Goal: Information Seeking & Learning: Find specific page/section

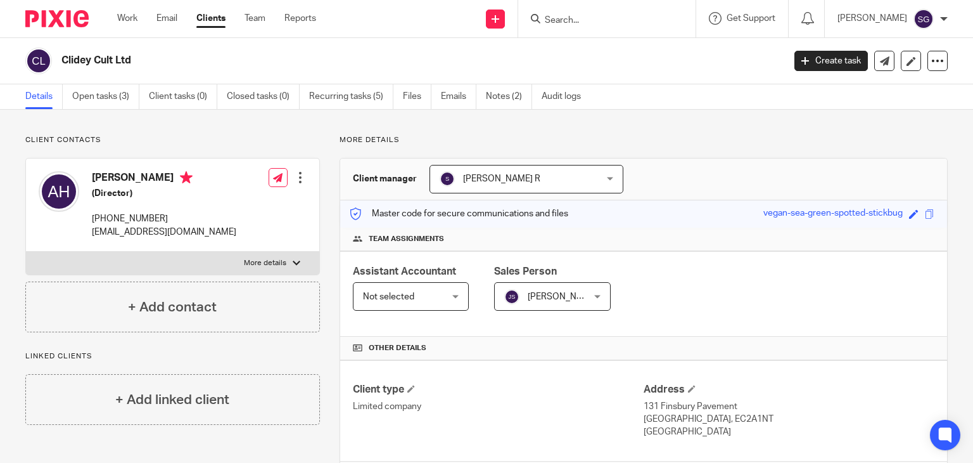
scroll to position [341, 0]
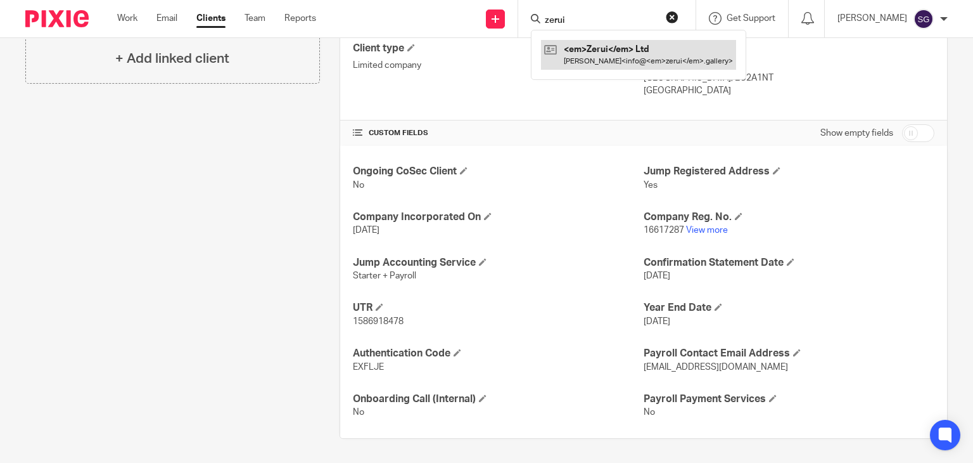
type input "zerui"
click at [589, 47] on link at bounding box center [619, 54] width 157 height 29
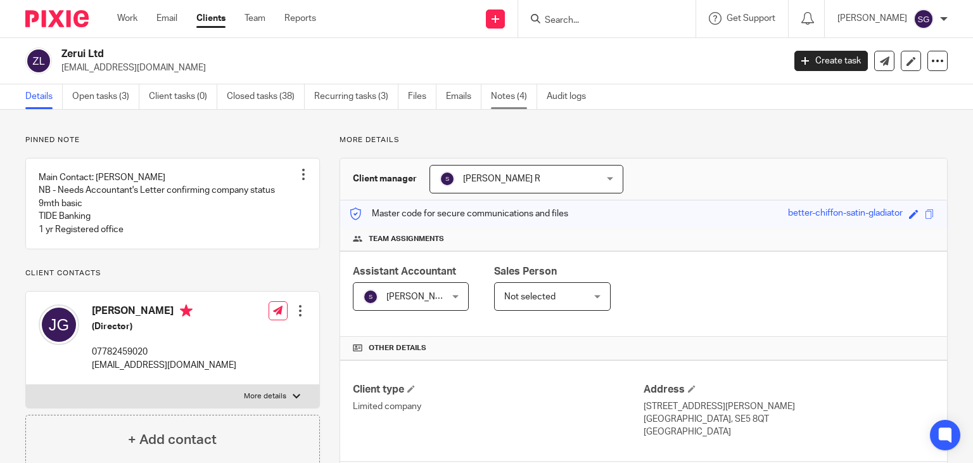
click at [512, 100] on link "Notes (4)" at bounding box center [514, 96] width 46 height 25
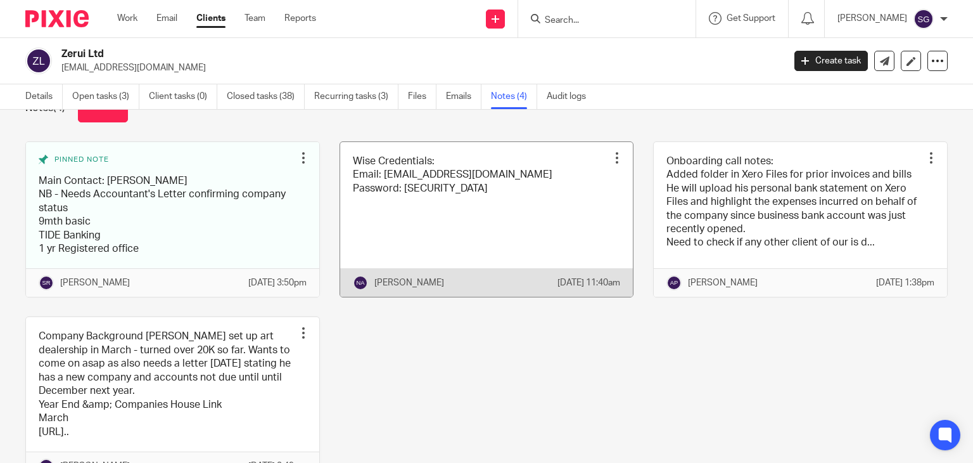
scroll to position [63, 0]
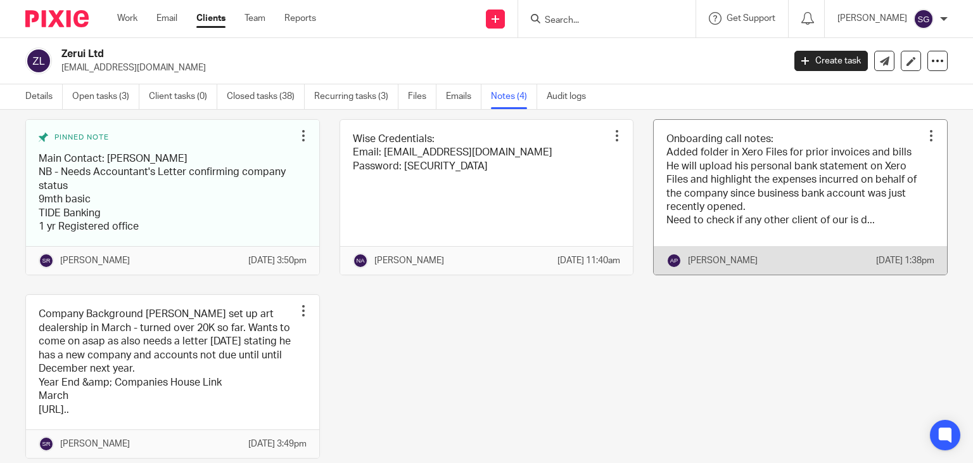
click at [670, 208] on link at bounding box center [800, 197] width 293 height 155
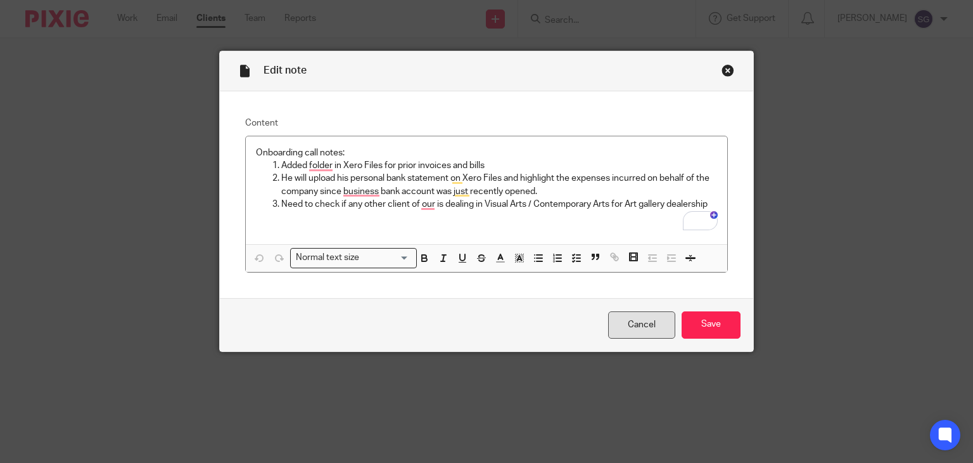
click at [619, 318] on link "Cancel" at bounding box center [641, 324] width 67 height 27
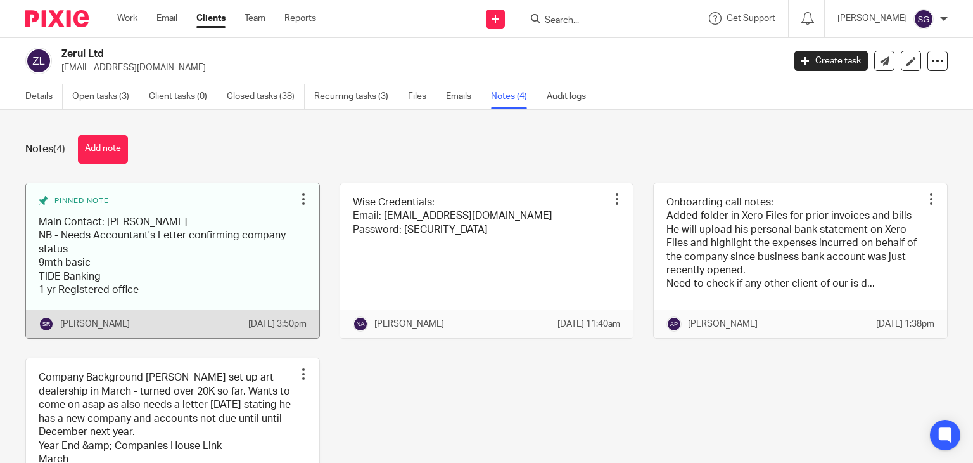
click at [174, 285] on link at bounding box center [172, 260] width 293 height 155
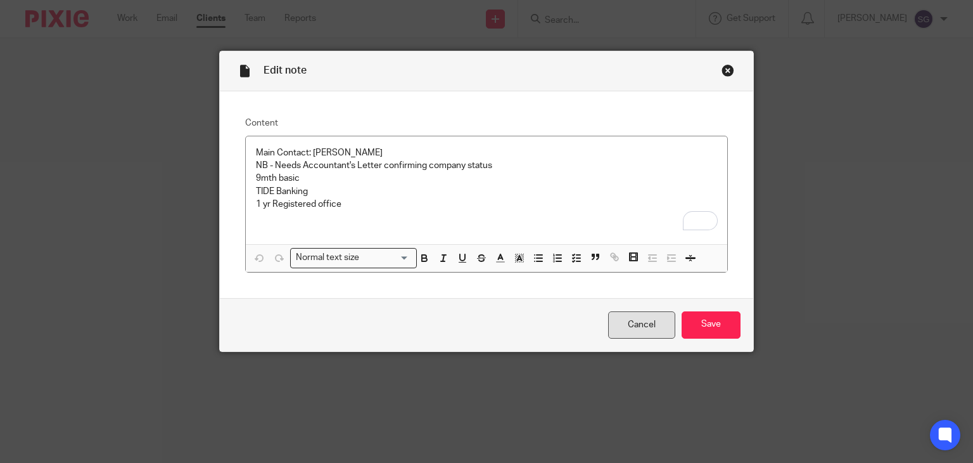
click at [657, 328] on link "Cancel" at bounding box center [641, 324] width 67 height 27
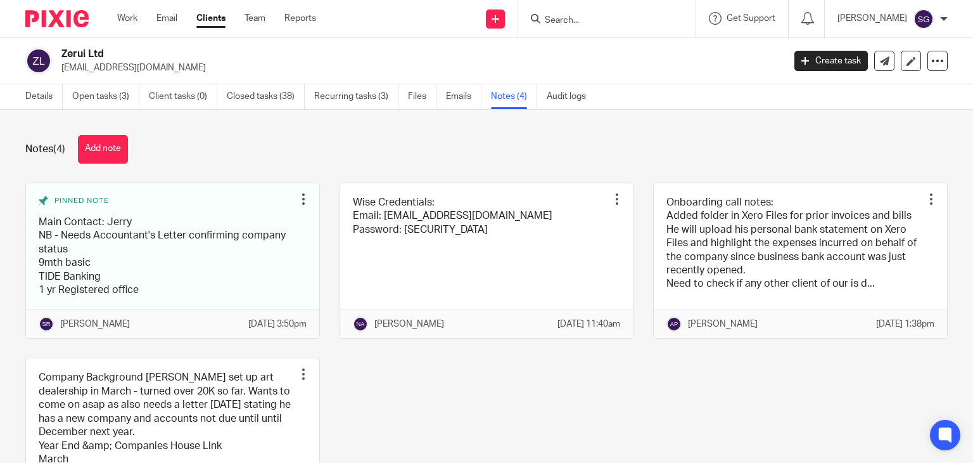
click at [177, 358] on link at bounding box center [172, 439] width 293 height 163
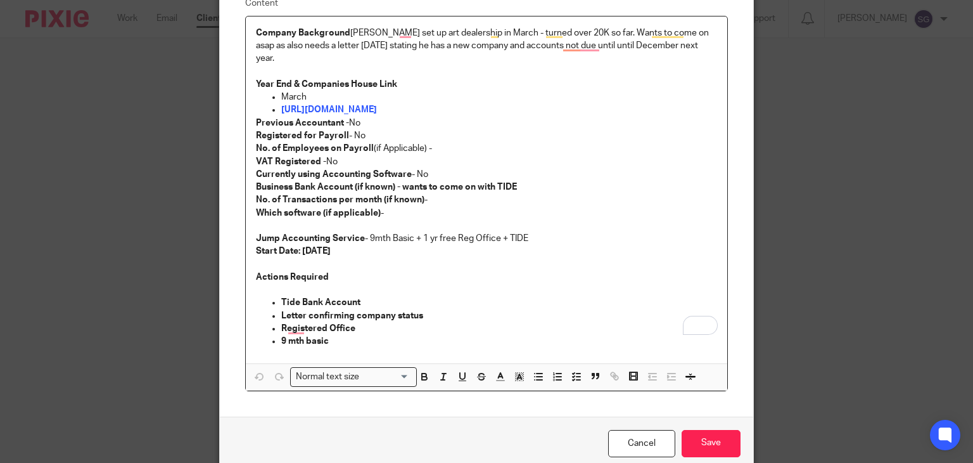
scroll to position [164, 0]
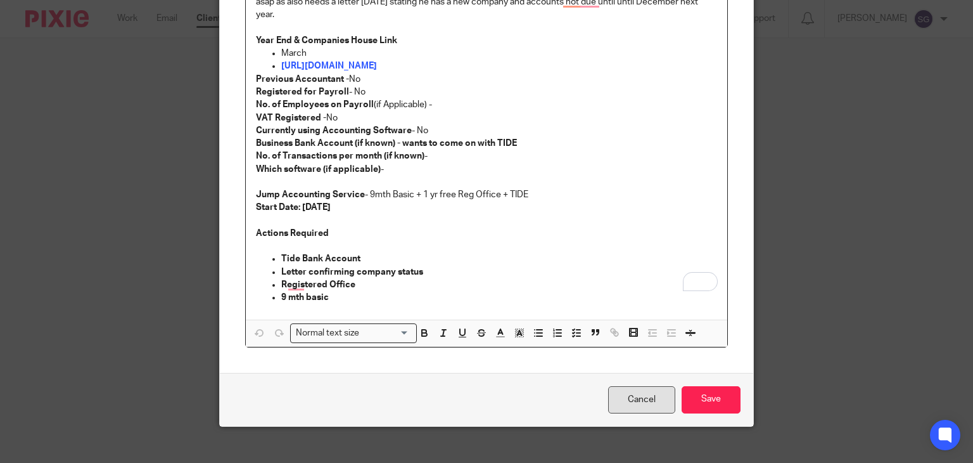
click at [638, 398] on link "Cancel" at bounding box center [641, 399] width 67 height 27
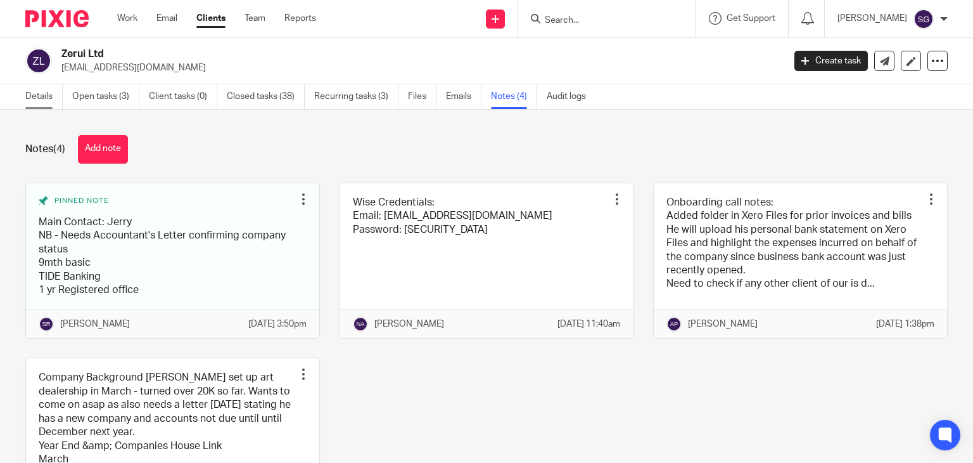
click at [46, 99] on link "Details" at bounding box center [43, 96] width 37 height 25
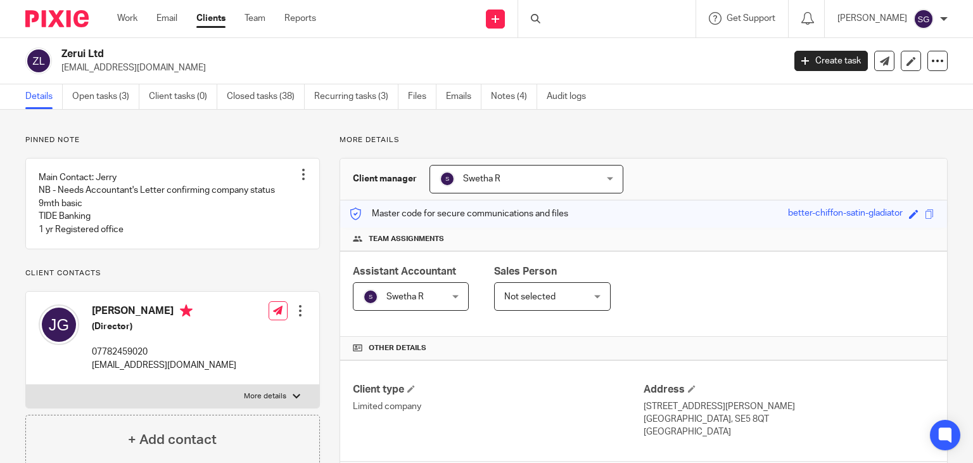
scroll to position [254, 0]
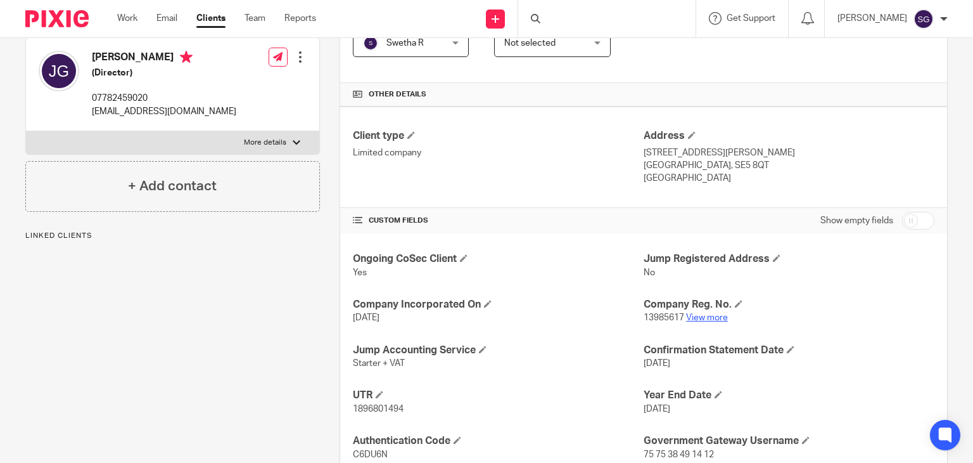
click at [710, 316] on link "View more" at bounding box center [707, 317] width 42 height 9
click at [573, 24] on input "Search" at bounding box center [601, 20] width 114 height 11
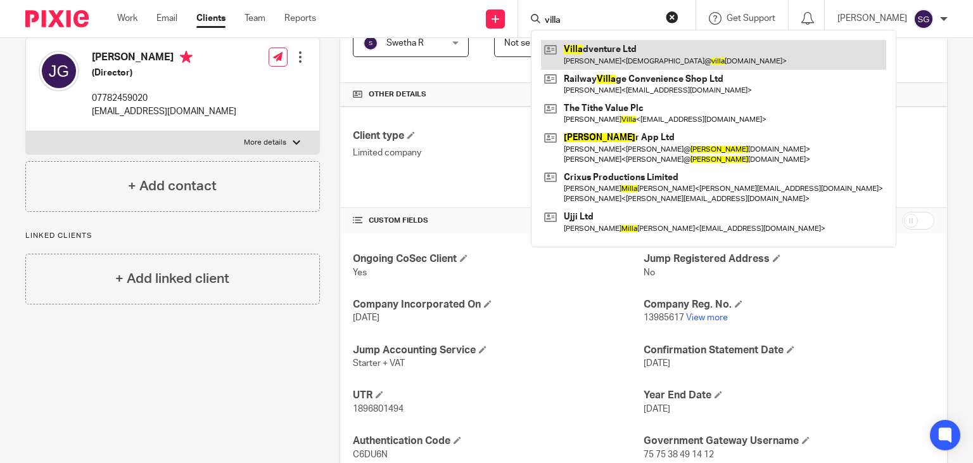
type input "villa"
click at [585, 58] on link at bounding box center [713, 54] width 345 height 29
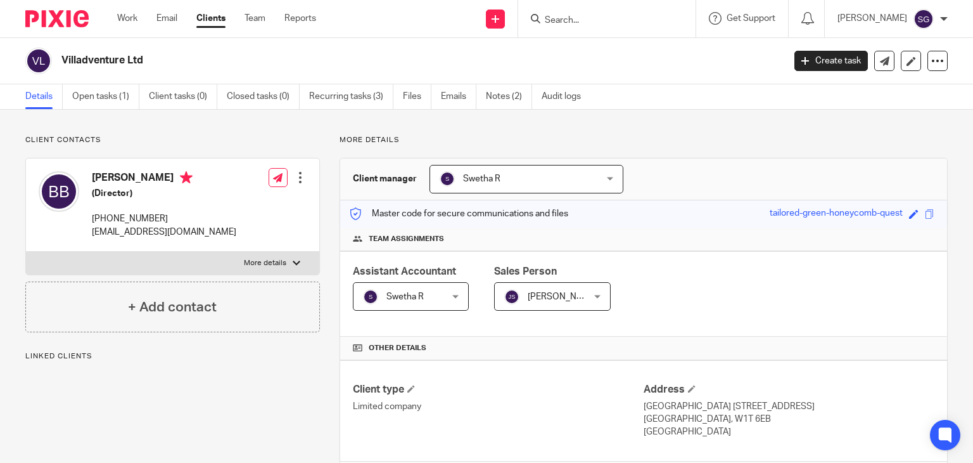
scroll to position [152, 0]
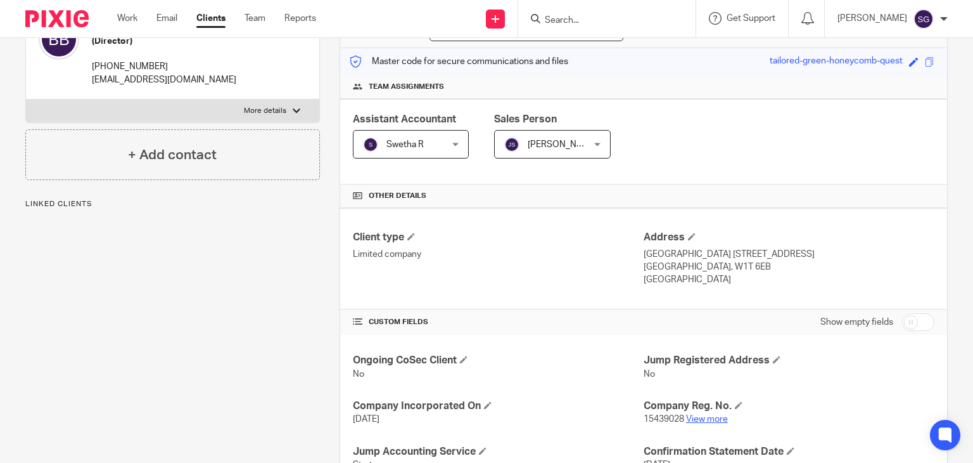
click at [700, 420] on link "View more" at bounding box center [707, 418] width 42 height 9
click at [567, 22] on input "Search" at bounding box center [601, 20] width 114 height 11
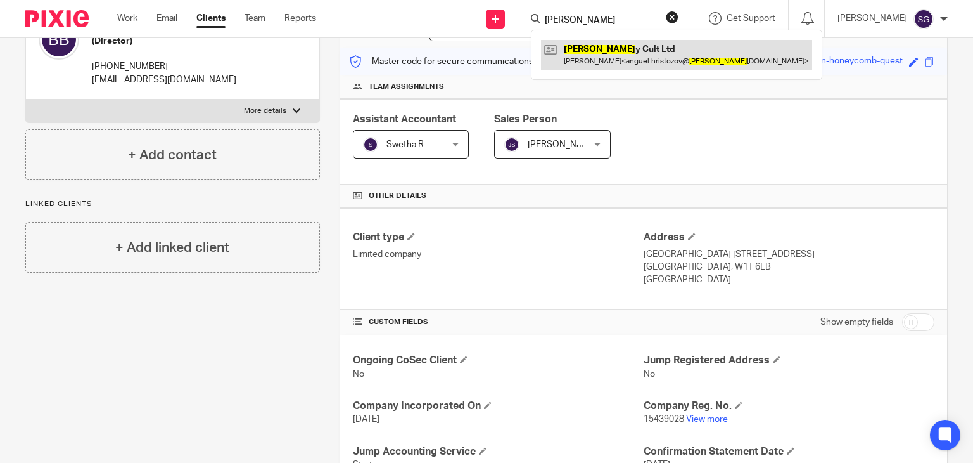
type input "clide"
click at [593, 62] on link at bounding box center [676, 54] width 271 height 29
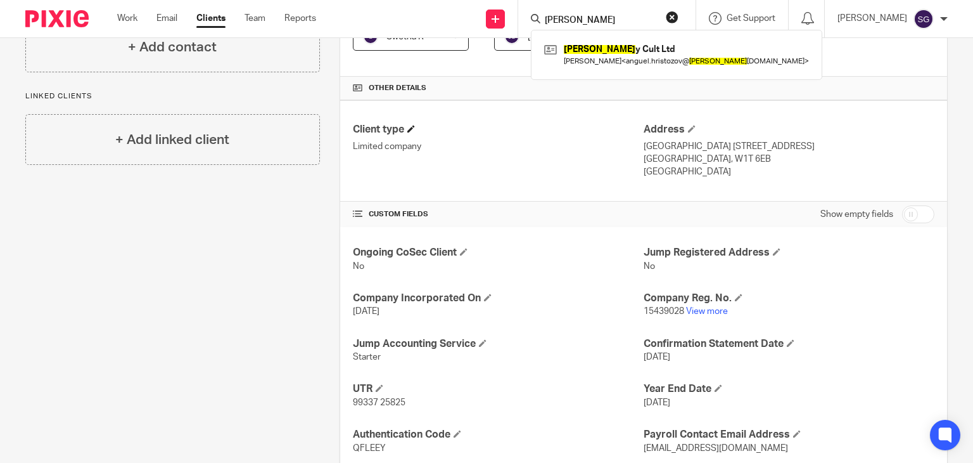
scroll to position [0, 0]
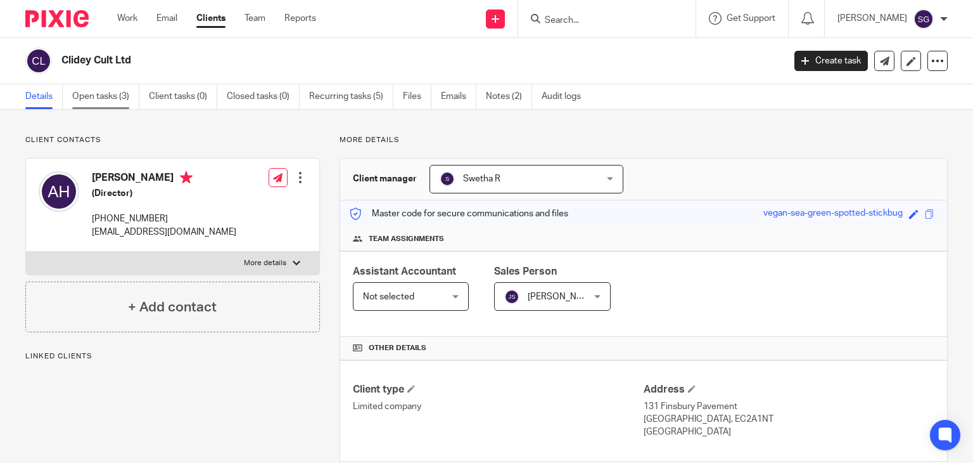
click at [124, 102] on link "Open tasks (3)" at bounding box center [105, 96] width 67 height 25
click at [513, 102] on link "Notes (2)" at bounding box center [509, 96] width 46 height 25
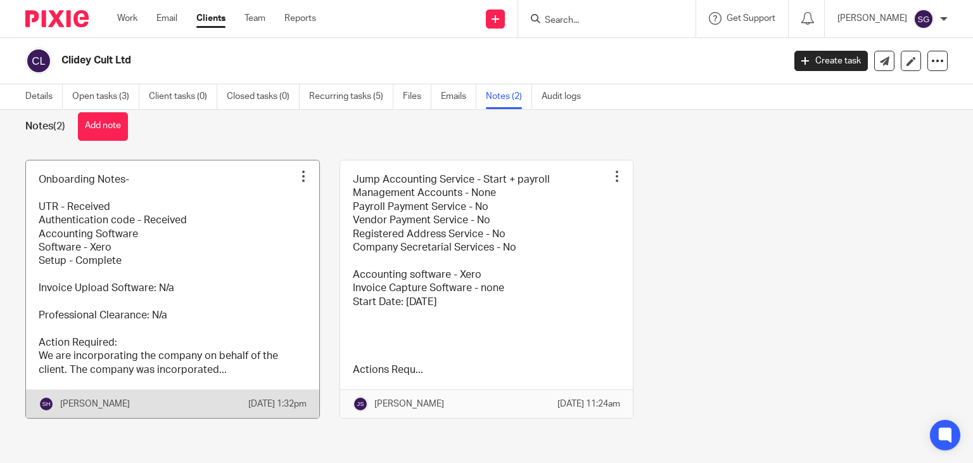
scroll to position [35, 0]
click at [181, 247] on link at bounding box center [172, 289] width 293 height 258
click at [160, 310] on link at bounding box center [172, 289] width 293 height 258
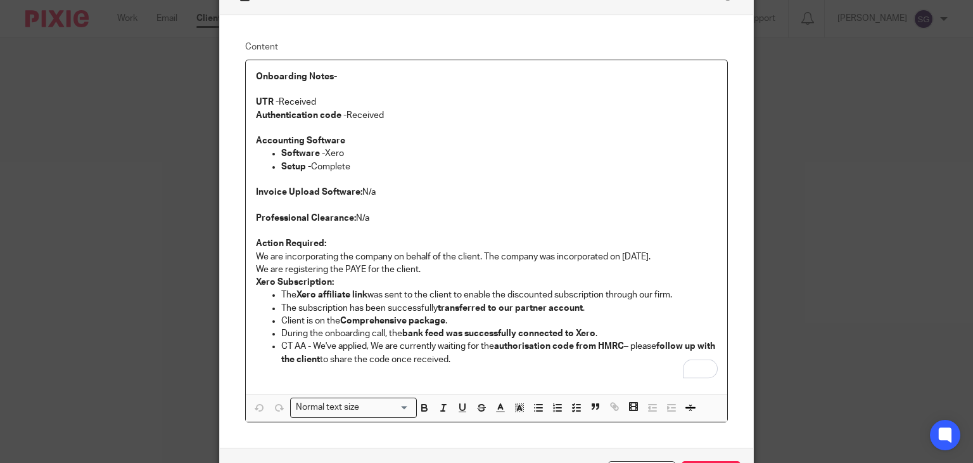
scroll to position [79, 0]
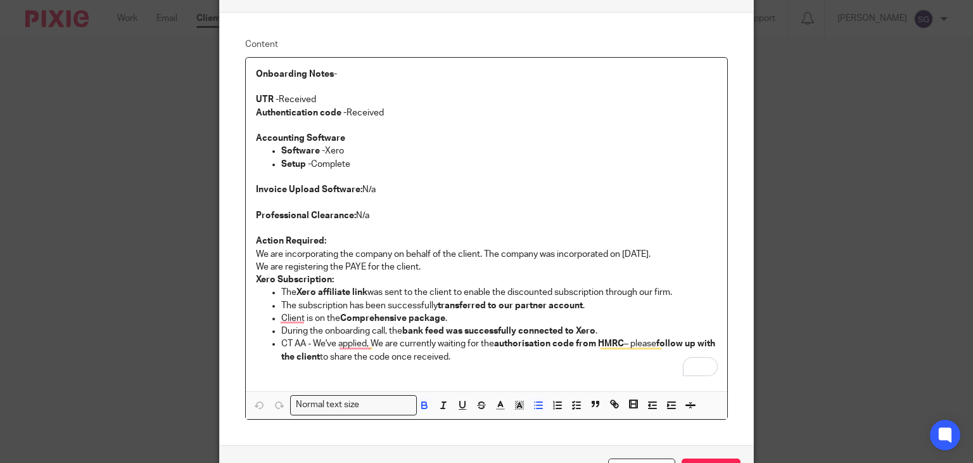
drag, startPoint x: 473, startPoint y: 361, endPoint x: 327, endPoint y: 347, distance: 147.0
click at [327, 347] on p "CT AA - We've applied, We are currently waiting for the authorisation code from…" at bounding box center [499, 350] width 437 height 26
click at [349, 361] on p "CT AA - We've applied, We are currently waiting for the authorisation code from…" at bounding box center [499, 350] width 437 height 26
click at [489, 356] on p "CT AA - We've applied, We are currently waiting for the authorisation code from…" at bounding box center [499, 350] width 437 height 26
drag, startPoint x: 489, startPoint y: 356, endPoint x: 274, endPoint y: 340, distance: 215.4
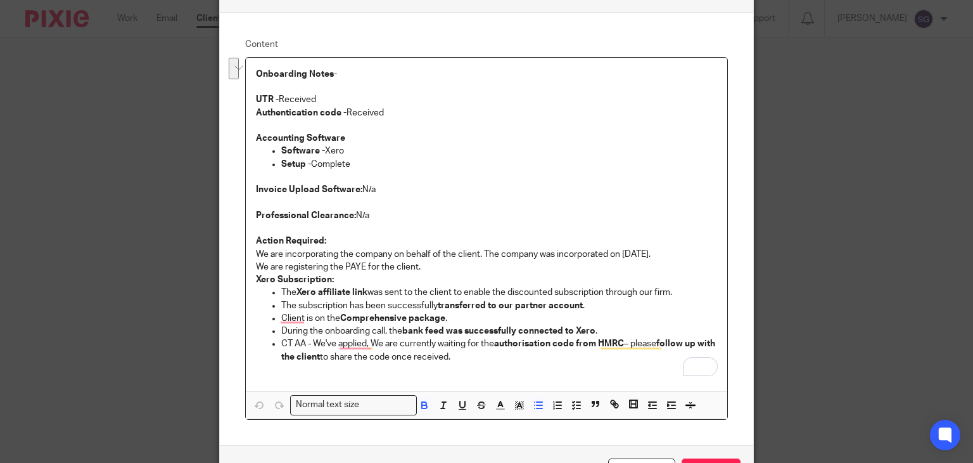
click at [274, 340] on ul "The Xero affiliate link was sent to the client to enable the discounted subscri…" at bounding box center [487, 324] width 462 height 77
click at [555, 340] on strong "authorisation code from HMRC" at bounding box center [559, 343] width 130 height 9
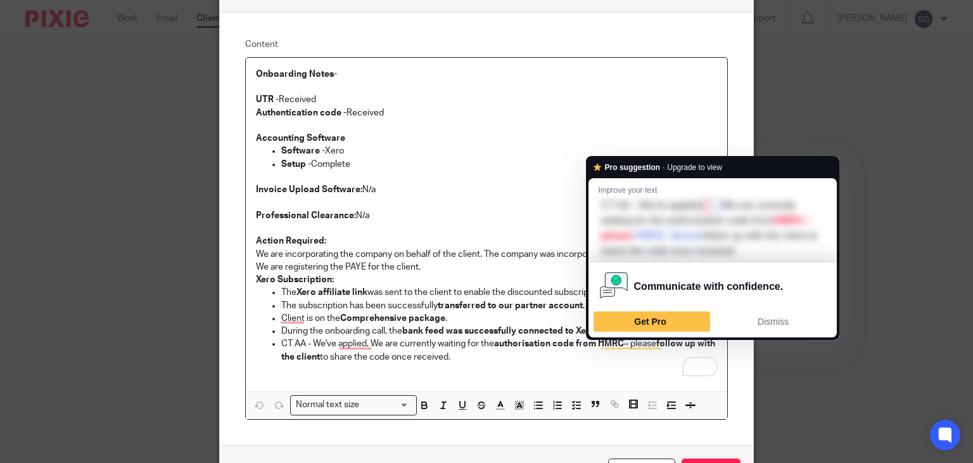
click at [474, 370] on p "To enrich screen reader interactions, please activate Accessibility in Grammarl…" at bounding box center [487, 369] width 462 height 13
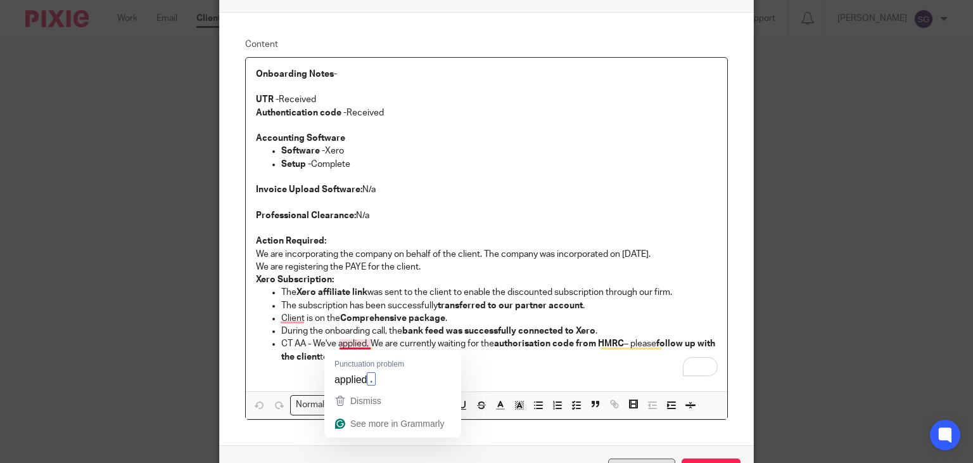
scroll to position [164, 0]
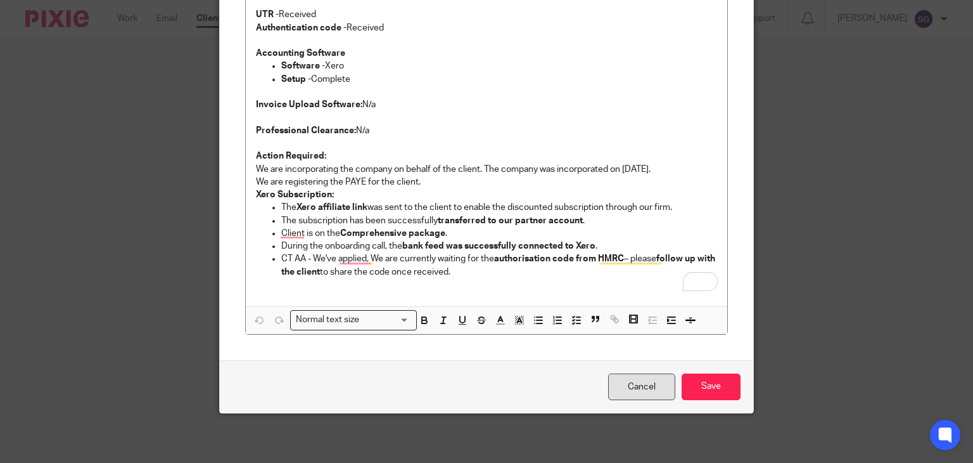
click at [647, 394] on link "Cancel" at bounding box center [641, 386] width 67 height 27
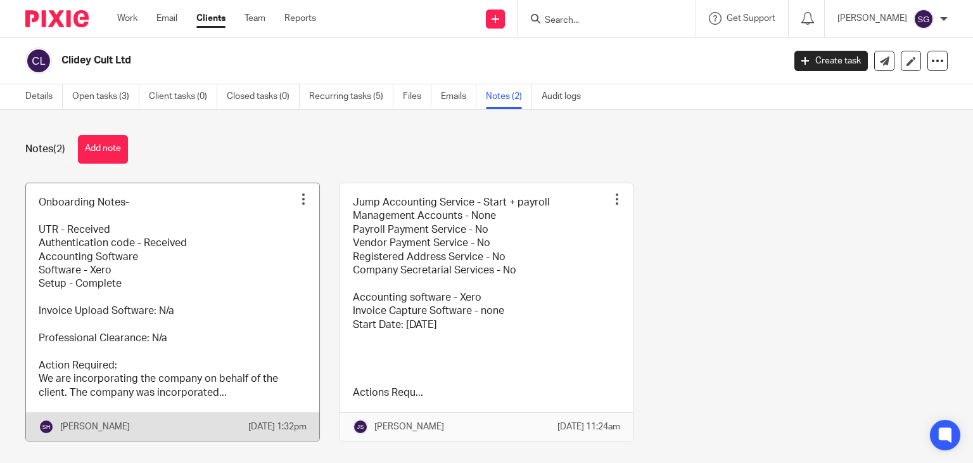
scroll to position [36, 0]
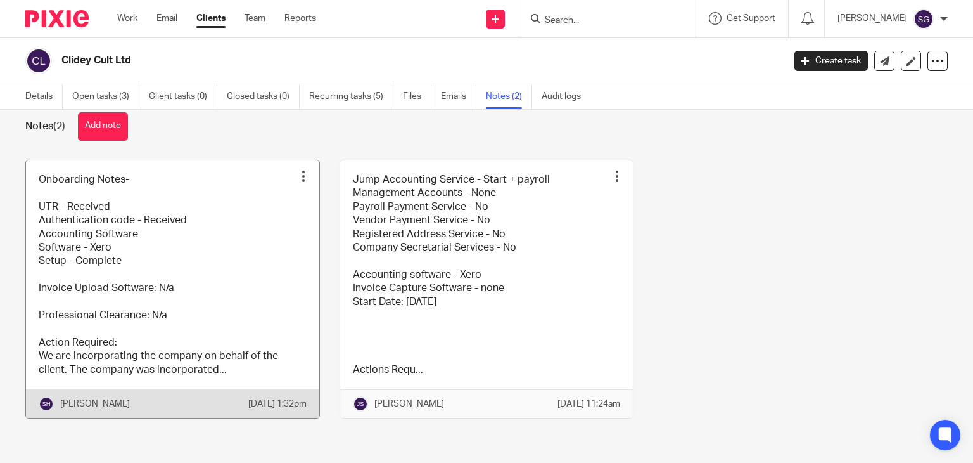
click at [186, 286] on link at bounding box center [172, 289] width 293 height 258
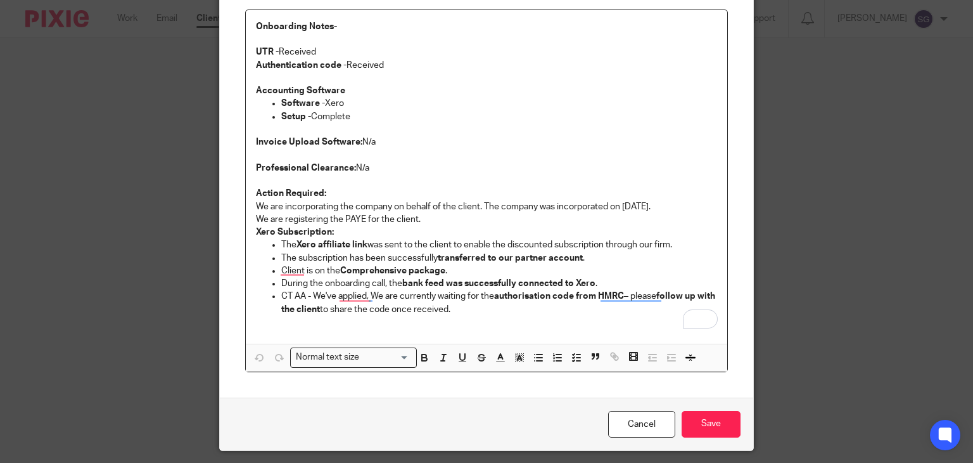
scroll to position [127, 0]
click at [629, 425] on link "Cancel" at bounding box center [641, 423] width 67 height 27
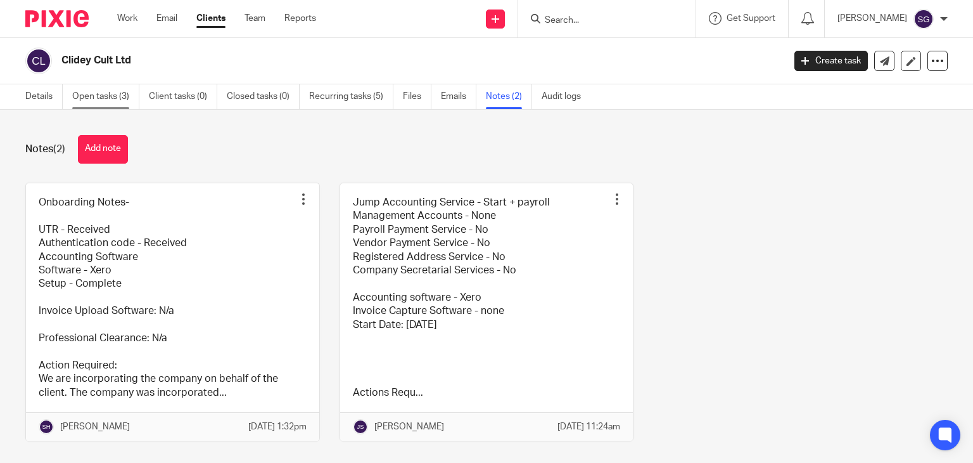
click at [100, 94] on link "Open tasks (3)" at bounding box center [105, 96] width 67 height 25
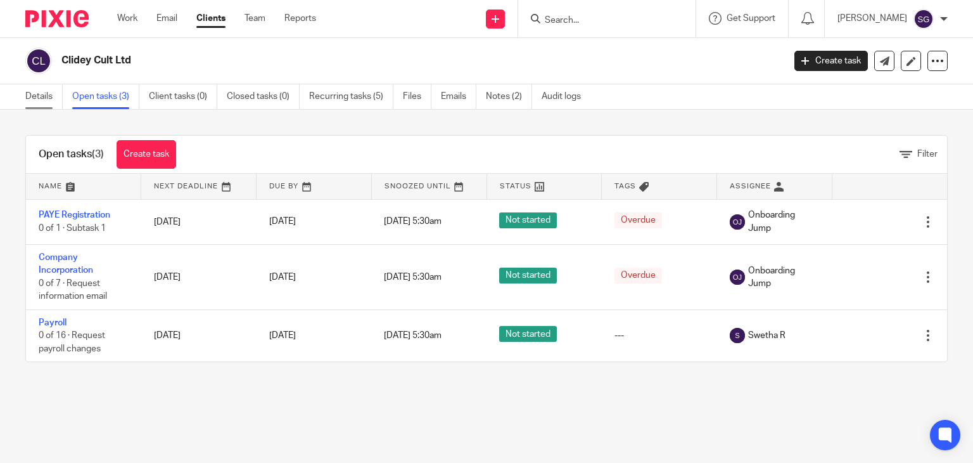
click at [43, 94] on link "Details" at bounding box center [43, 96] width 37 height 25
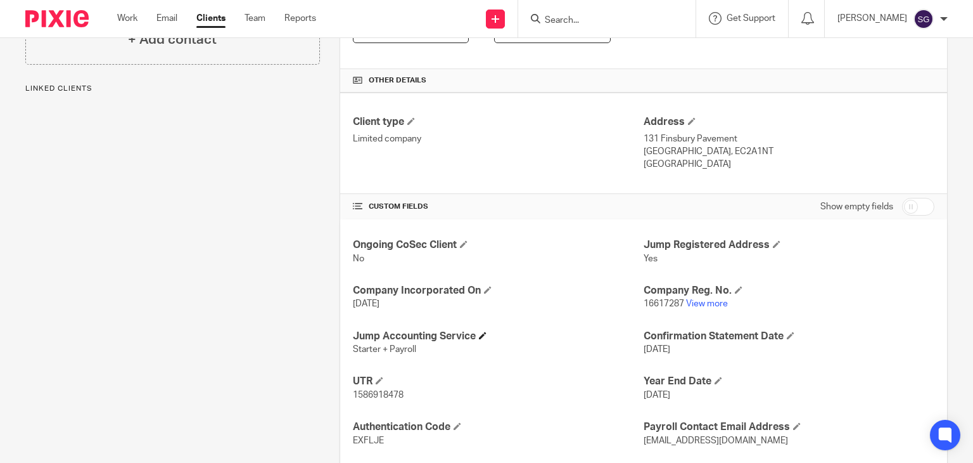
scroll to position [341, 0]
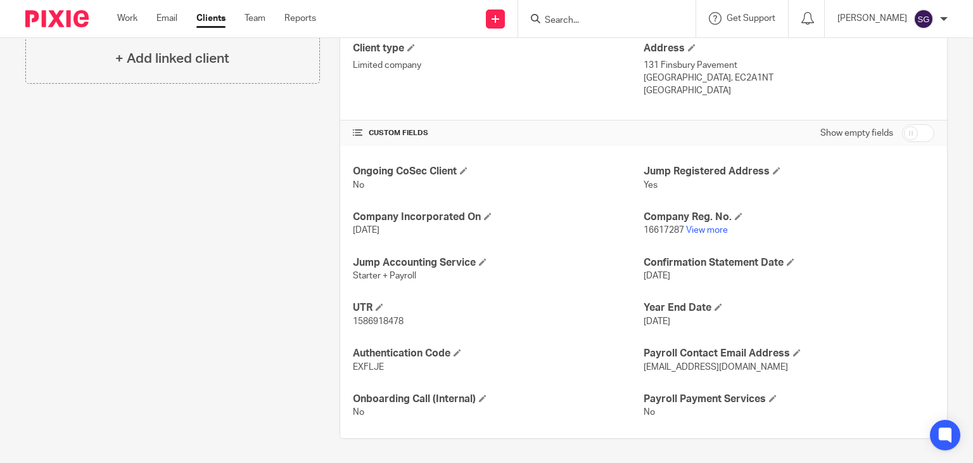
click at [360, 365] on span "EXFLJE" at bounding box center [368, 367] width 31 height 9
click at [260, 327] on div "Client contacts [PERSON_NAME] (Director) [PHONE_NUMBER] [EMAIL_ADDRESS][DOMAIN_…" at bounding box center [163, 116] width 314 height 645
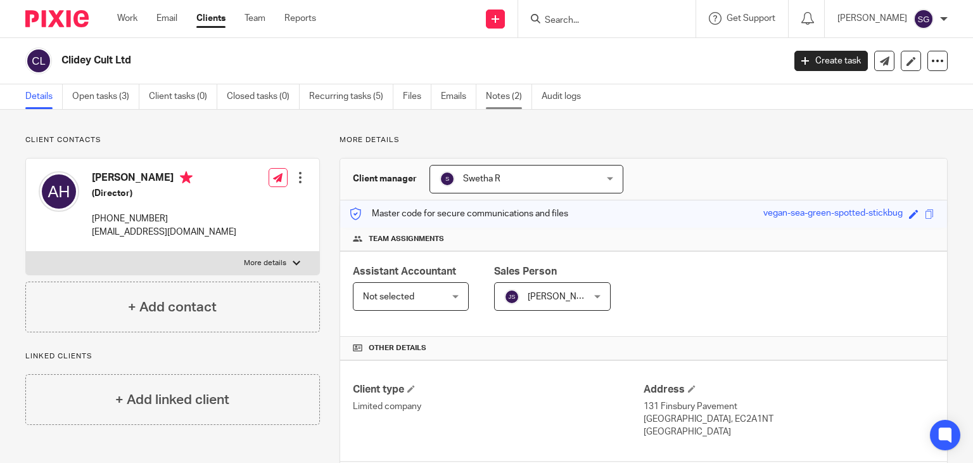
click at [501, 94] on link "Notes (2)" at bounding box center [509, 96] width 46 height 25
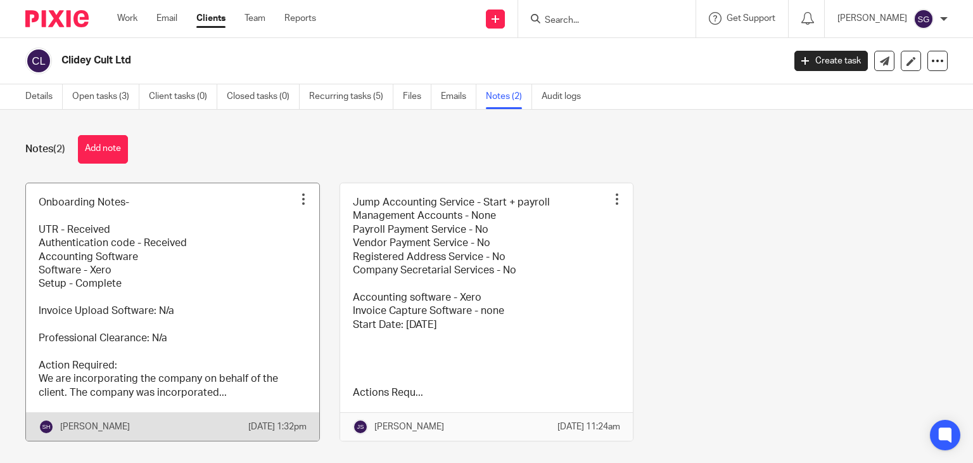
scroll to position [36, 0]
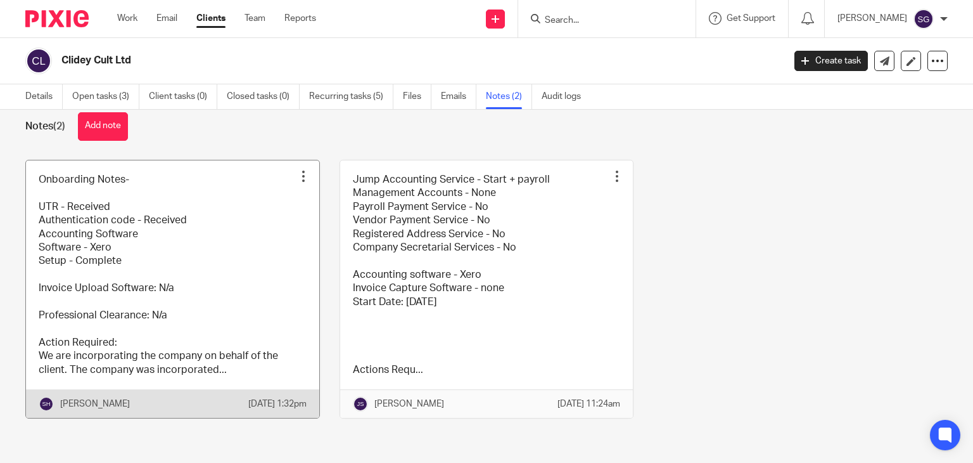
click at [91, 266] on link at bounding box center [172, 289] width 293 height 258
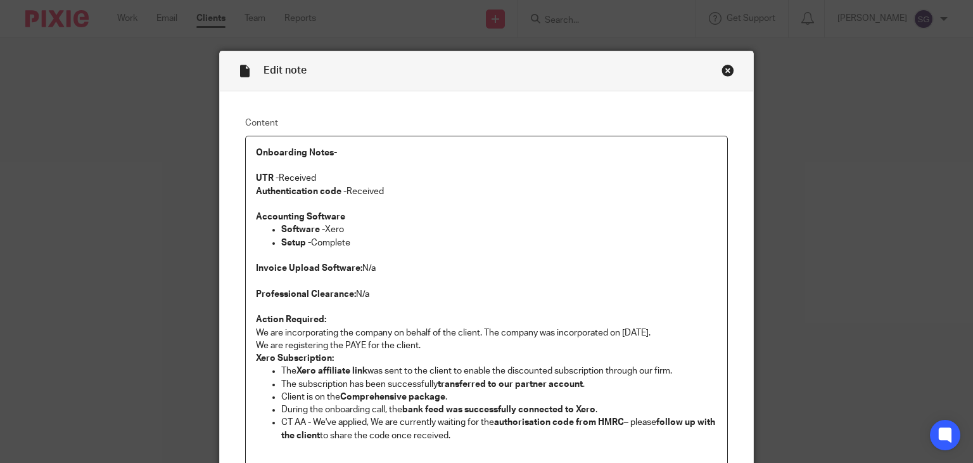
scroll to position [164, 0]
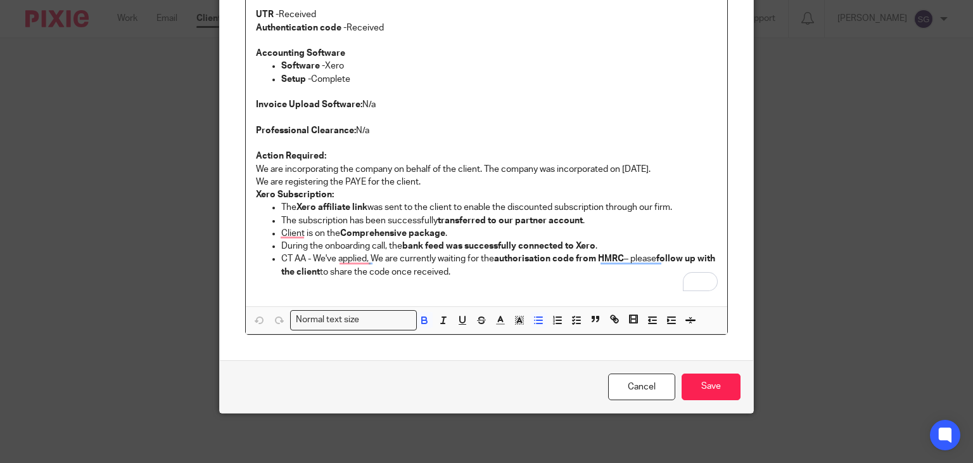
drag, startPoint x: 276, startPoint y: 255, endPoint x: 492, endPoint y: 276, distance: 217.1
click at [492, 276] on p "CT AA - We've applied, We are currently waiting for the authorisation code from…" at bounding box center [499, 265] width 437 height 26
drag, startPoint x: 492, startPoint y: 276, endPoint x: 269, endPoint y: 260, distance: 223.7
click at [281, 260] on li "CT AA - We've applied, We are currently waiting for the authorisation code from…" at bounding box center [499, 265] width 437 height 26
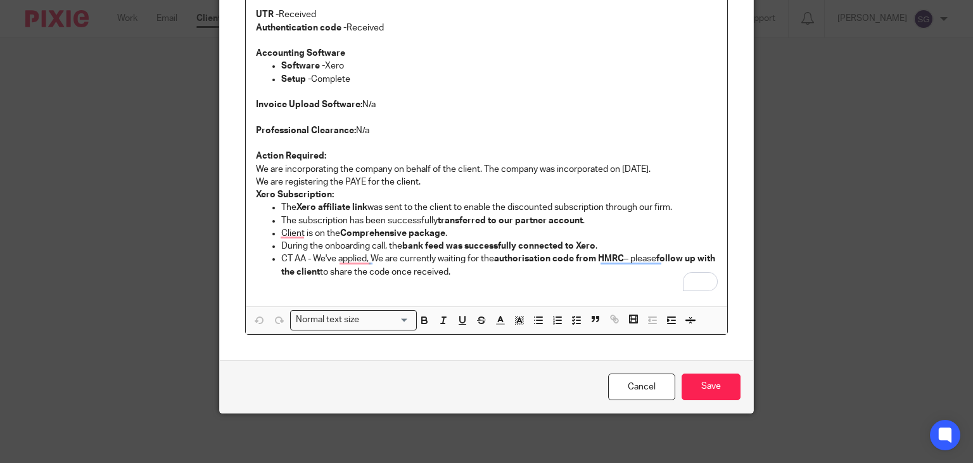
click at [321, 286] on p "To enrich screen reader interactions, please activate Accessibility in Grammarl…" at bounding box center [487, 284] width 462 height 13
drag, startPoint x: 274, startPoint y: 254, endPoint x: 475, endPoint y: 269, distance: 201.5
click at [475, 269] on ul "The Xero affiliate link was sent to the client to enable the discounted subscri…" at bounding box center [487, 239] width 462 height 77
click at [475, 269] on p "CT AA - We've applied, We are currently waiting for the authorisation code from…" at bounding box center [499, 265] width 437 height 26
drag, startPoint x: 475, startPoint y: 269, endPoint x: 269, endPoint y: 258, distance: 205.7
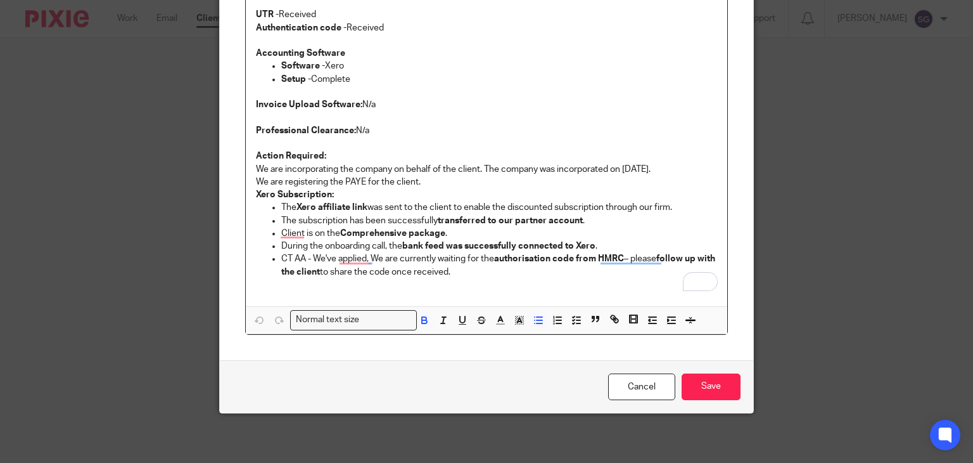
click at [281, 258] on li "CT AA - We've applied, We are currently waiting for the authorisation code from…" at bounding box center [499, 265] width 437 height 26
click at [646, 383] on link "Cancel" at bounding box center [641, 386] width 67 height 27
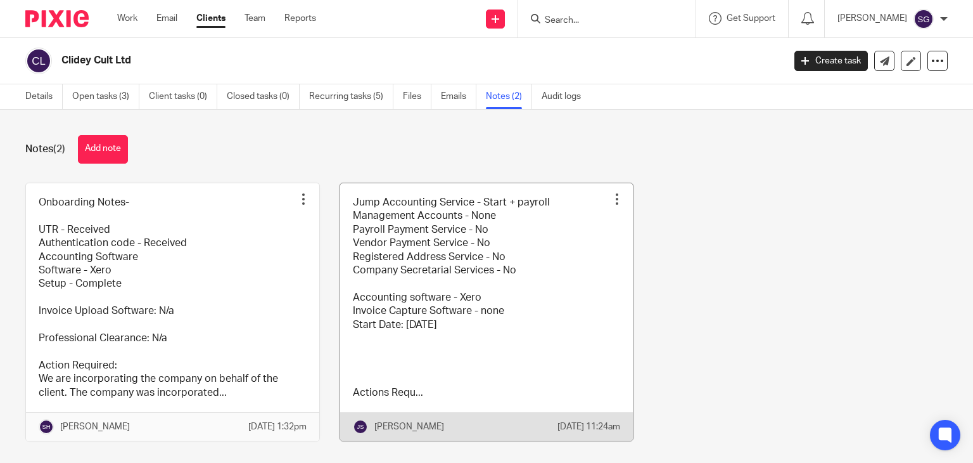
scroll to position [36, 0]
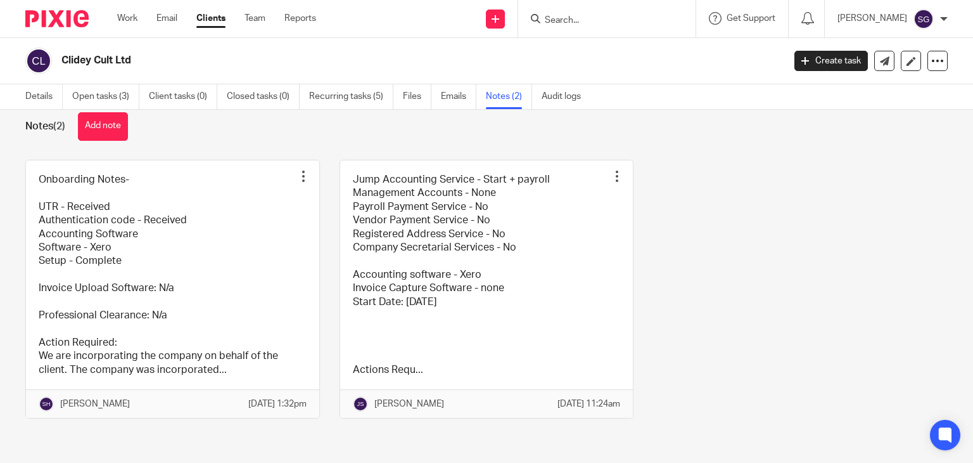
click at [576, 17] on input "Search" at bounding box center [601, 20] width 114 height 11
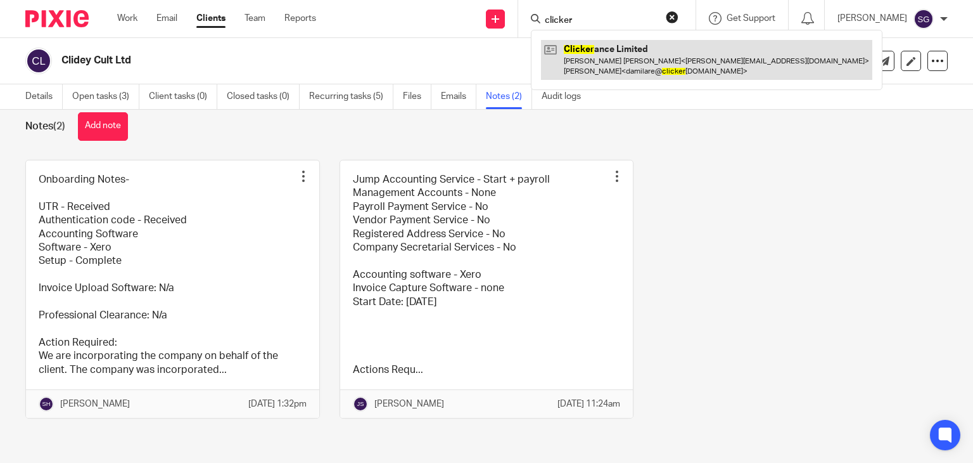
type input "clicker"
click at [595, 54] on link at bounding box center [706, 59] width 331 height 39
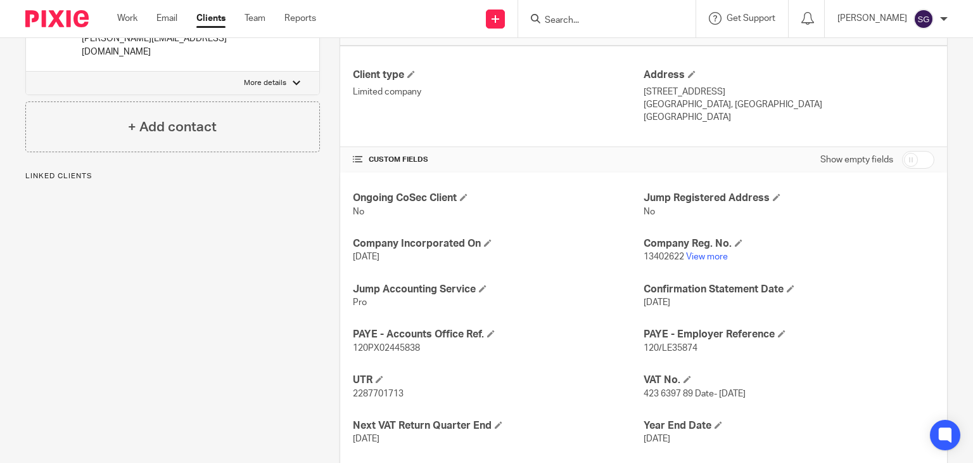
scroll to position [316, 0]
click at [704, 252] on link "View more" at bounding box center [707, 255] width 42 height 9
click at [558, 25] on input "Search" at bounding box center [601, 20] width 114 height 11
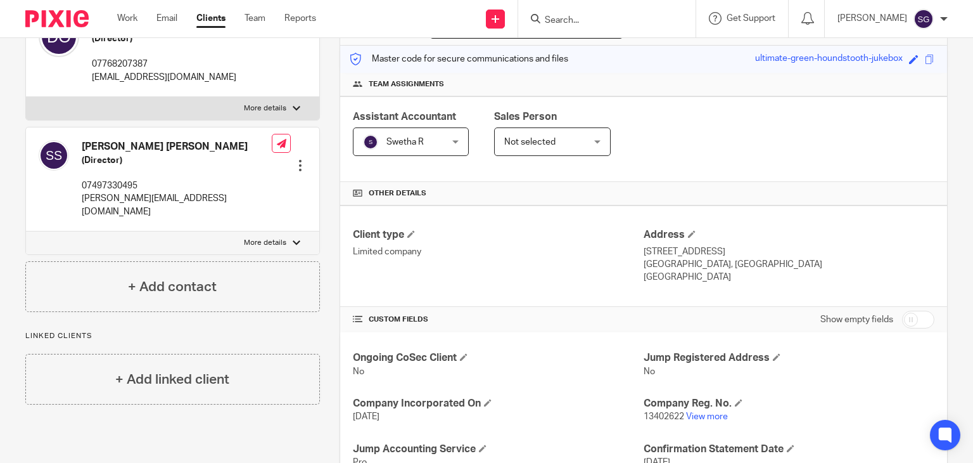
scroll to position [114, 0]
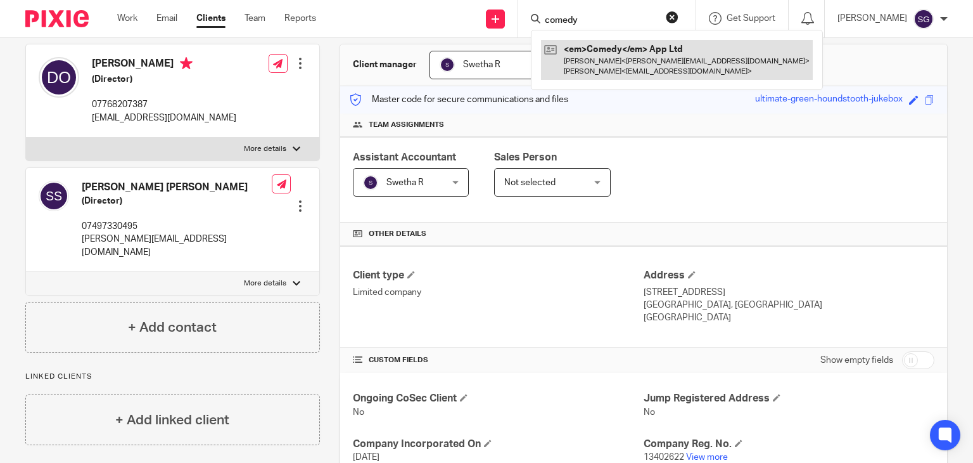
type input "comedy"
click at [595, 52] on link at bounding box center [677, 59] width 272 height 39
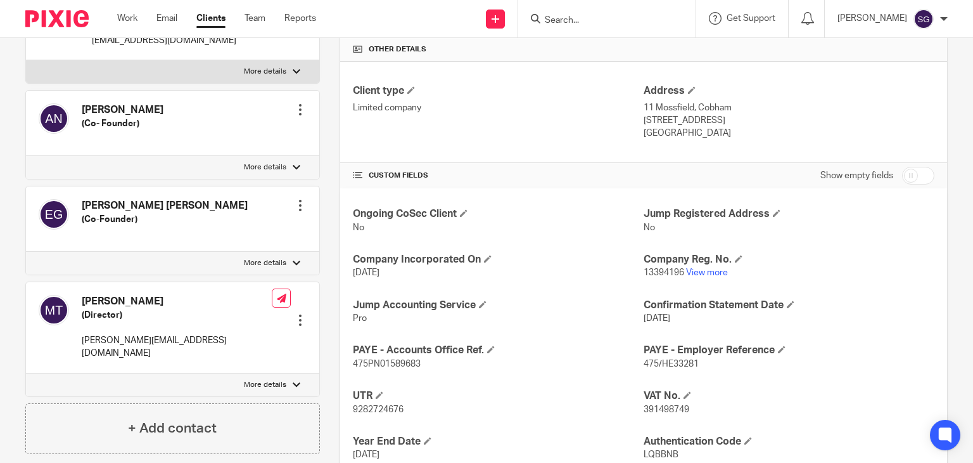
scroll to position [304, 0]
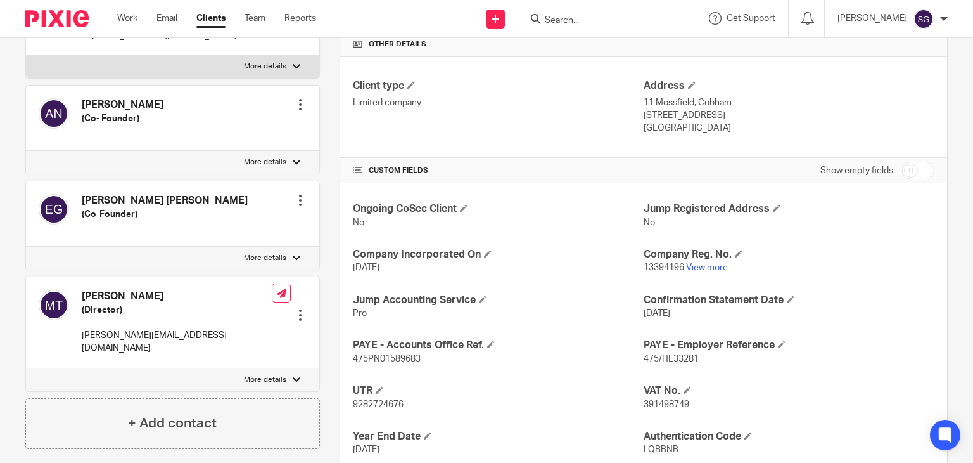
click at [711, 264] on link "View more" at bounding box center [707, 267] width 42 height 9
